Goal: Communication & Community: Answer question/provide support

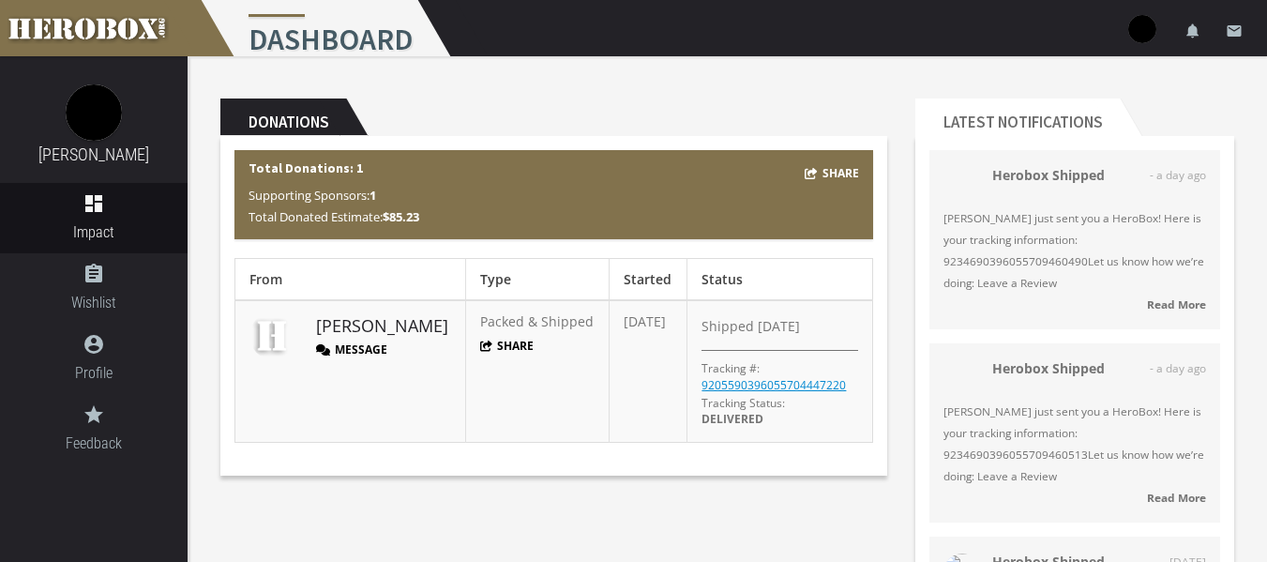
click at [336, 341] on button "Message" at bounding box center [351, 349] width 71 height 16
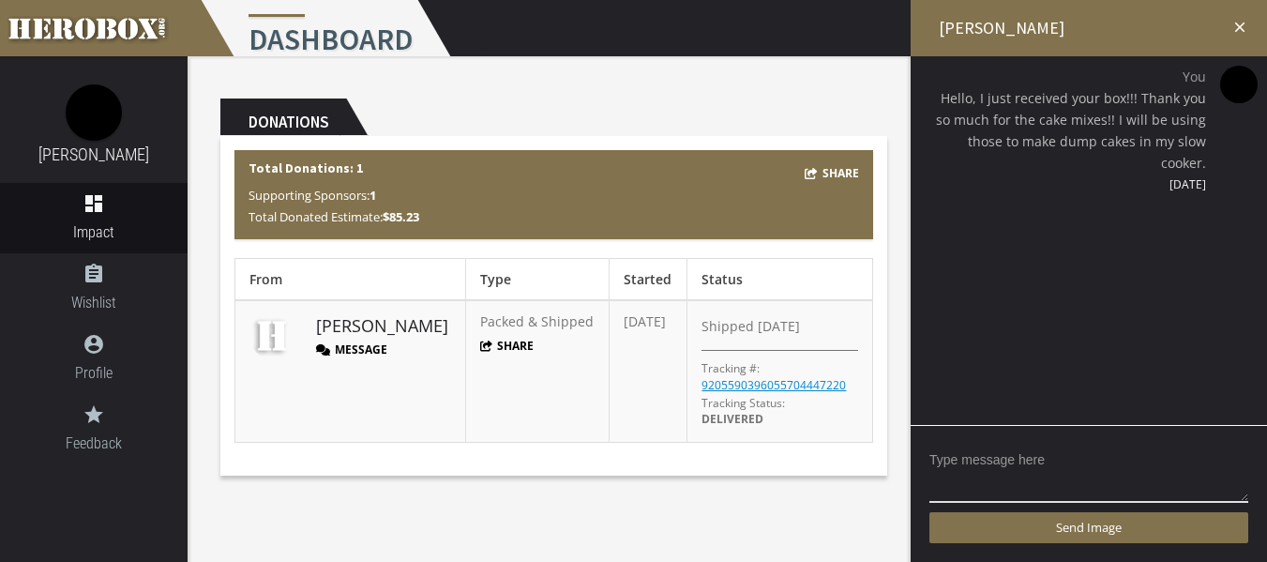
click at [1250, 25] on h2 "[PERSON_NAME]" at bounding box center [1089, 28] width 356 height 56
click at [1239, 28] on icon "close" at bounding box center [1240, 27] width 17 height 17
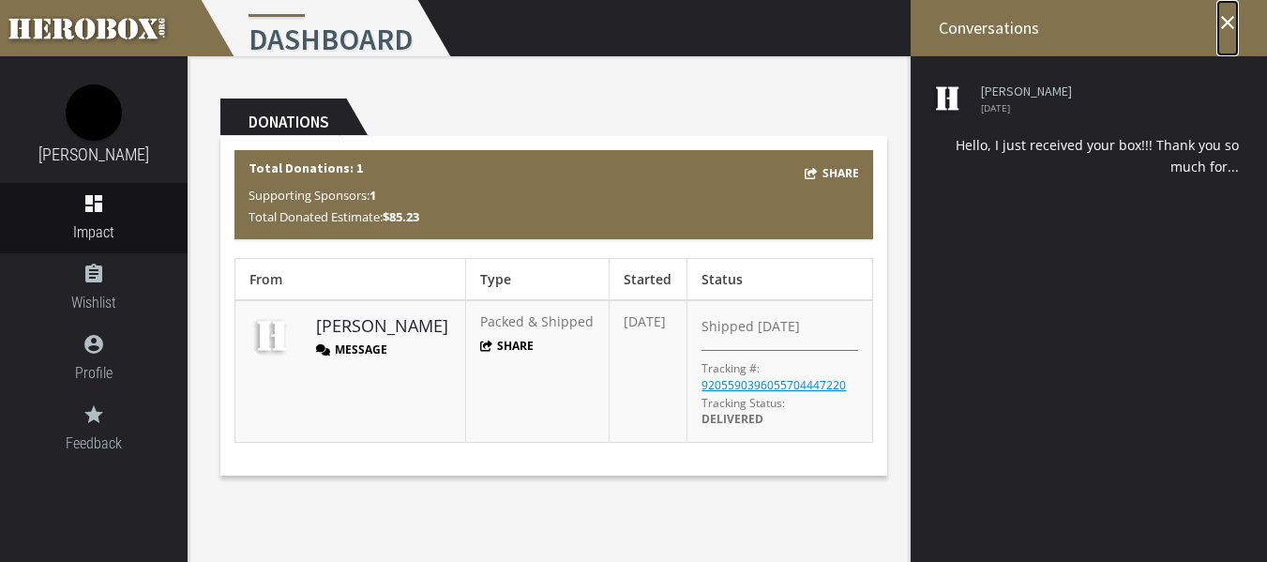
click at [1235, 27] on icon "close" at bounding box center [1228, 22] width 23 height 23
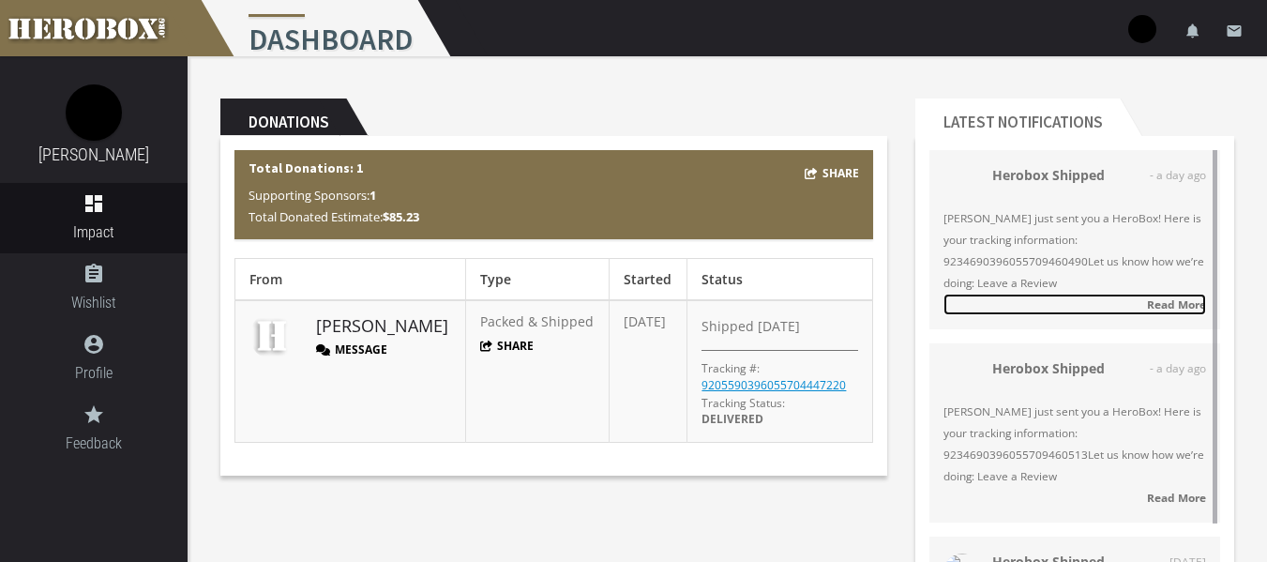
click at [1160, 301] on strong "Read More" at bounding box center [1176, 303] width 59 height 15
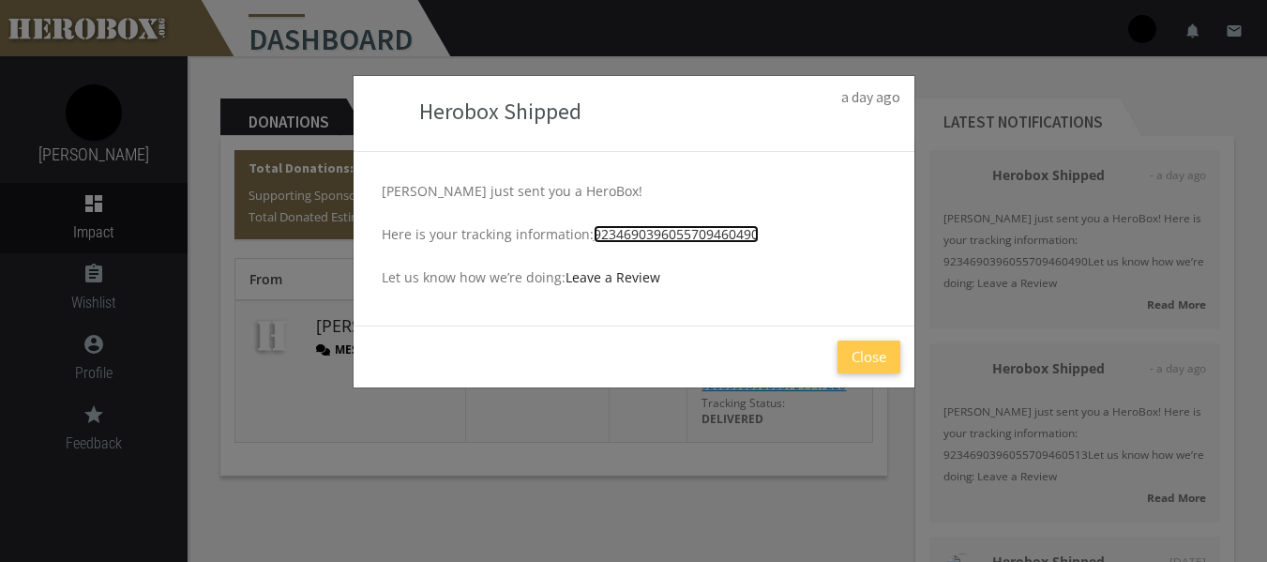
click at [687, 226] on link "9234690396055709460490" at bounding box center [676, 234] width 165 height 18
click at [1014, 124] on div "Herobox Shipped a day ago [PERSON_NAME] just sent you a HeroBox! Here is your t…" at bounding box center [633, 281] width 1267 height 562
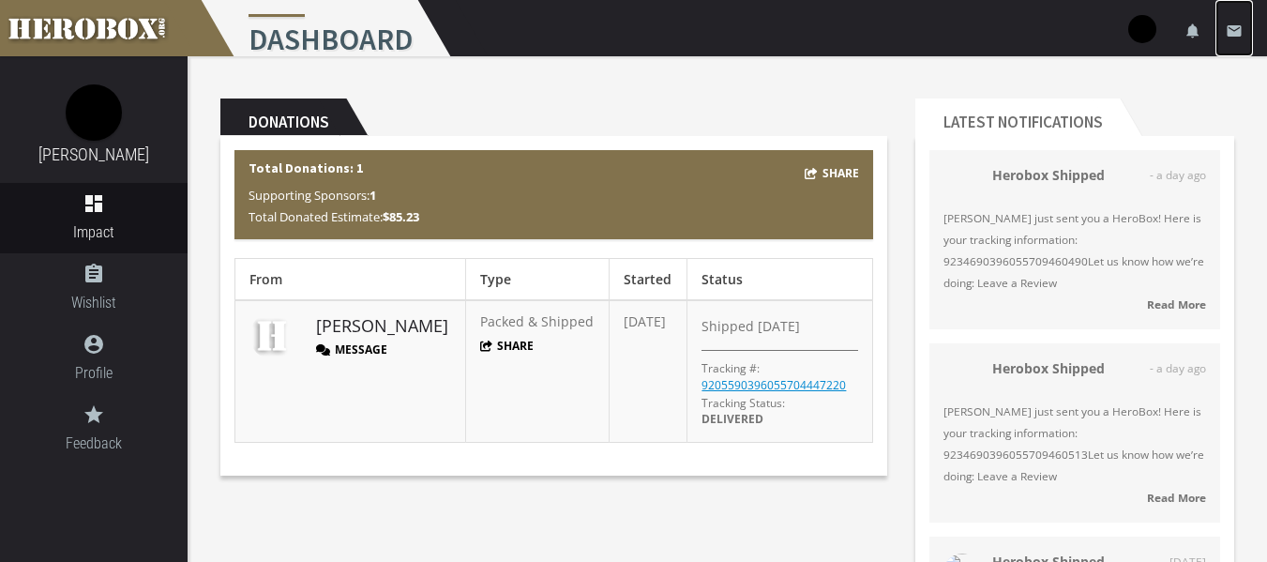
click at [1246, 23] on link "email" at bounding box center [1235, 28] width 38 height 56
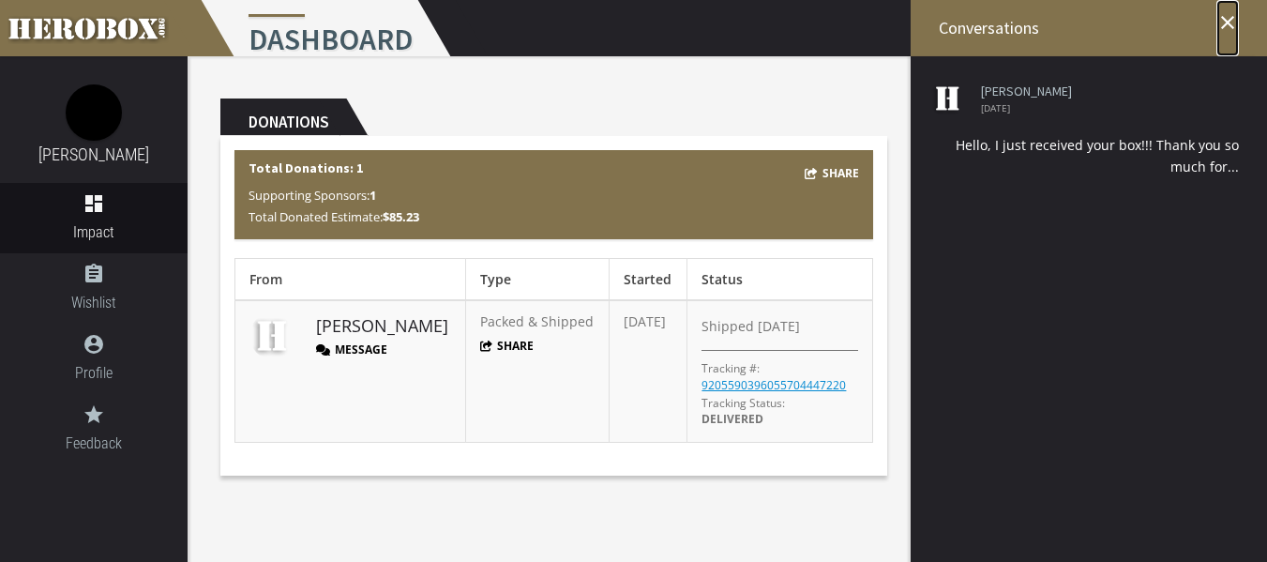
click at [1226, 21] on icon "close" at bounding box center [1228, 22] width 23 height 23
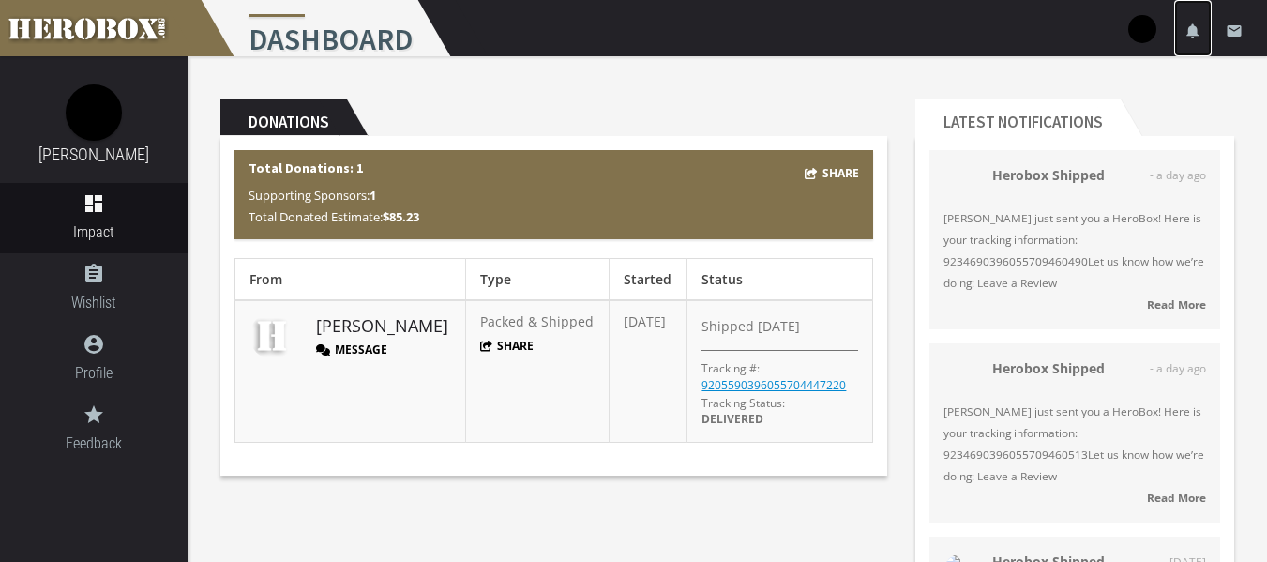
click at [1185, 25] on icon "notifications" at bounding box center [1193, 31] width 17 height 17
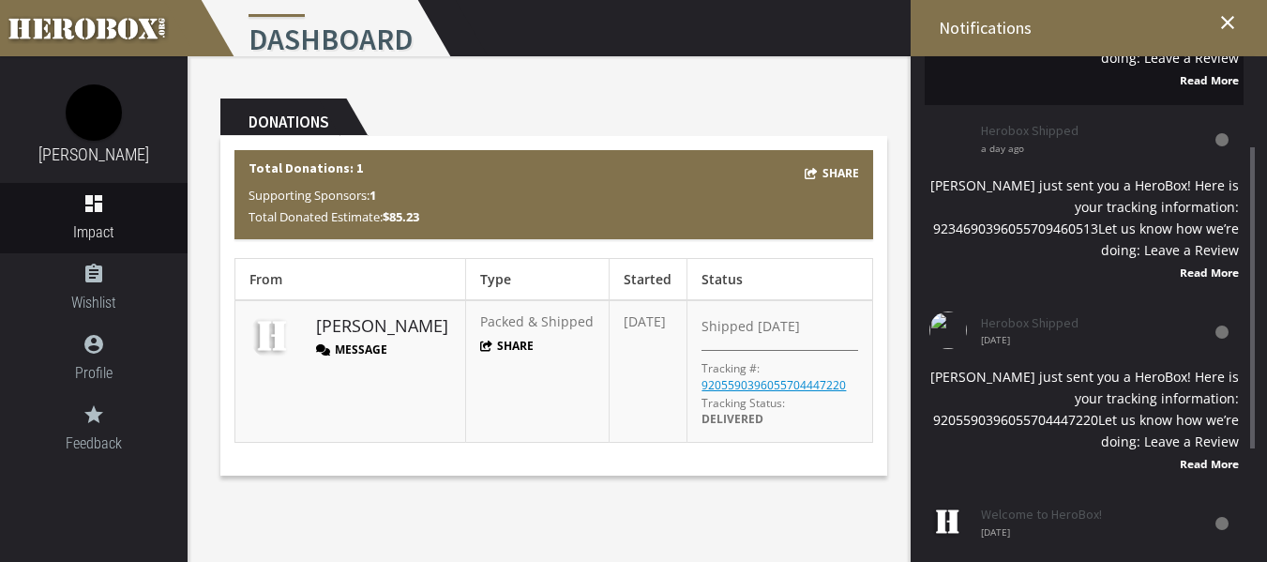
scroll to position [271, 0]
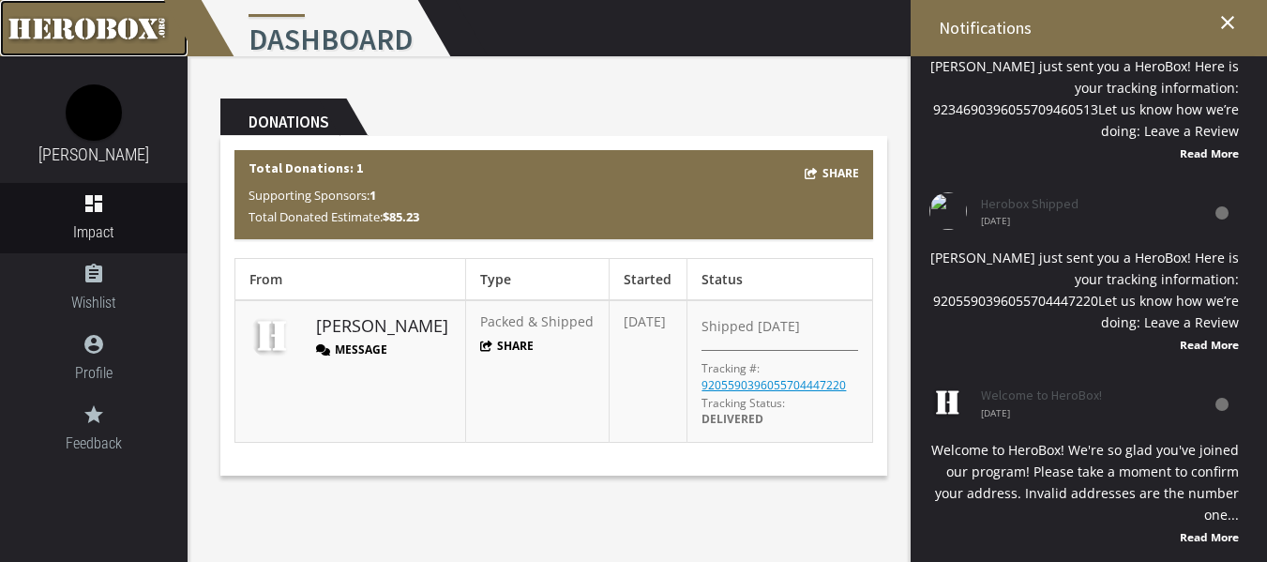
click at [110, 31] on link at bounding box center [94, 28] width 188 height 56
click at [1226, 21] on icon "close" at bounding box center [1228, 22] width 23 height 23
